Goal: Task Accomplishment & Management: Manage account settings

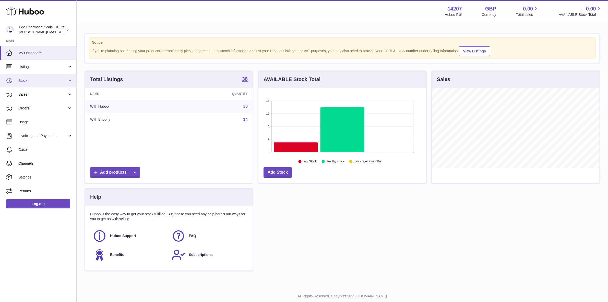
click at [24, 80] on span "Stock" at bounding box center [42, 80] width 49 height 5
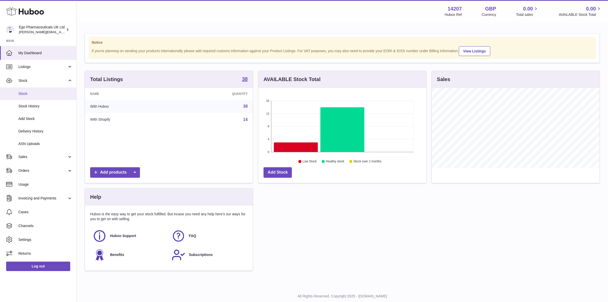
click at [23, 94] on span "Stock" at bounding box center [45, 93] width 54 height 5
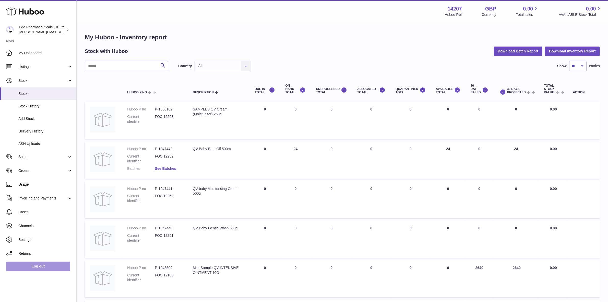
click at [31, 267] on link "Log out" at bounding box center [38, 265] width 64 height 9
